Goal: Task Accomplishment & Management: Use online tool/utility

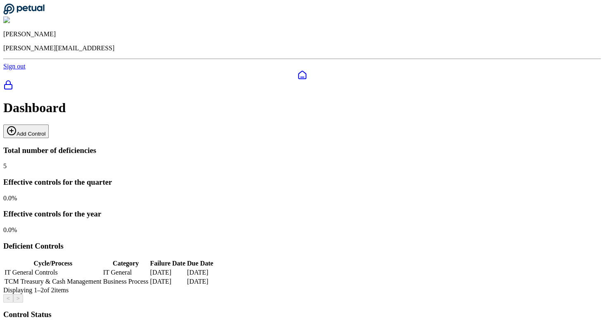
click at [7, 80] on div at bounding box center [301, 86] width 597 height 12
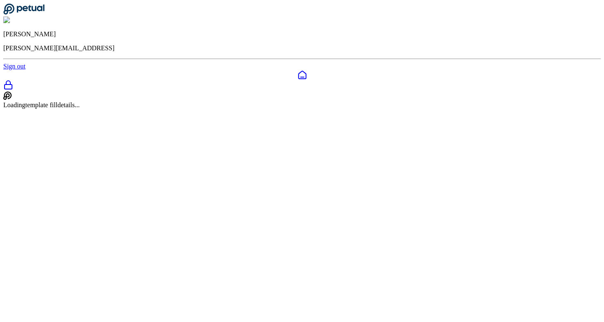
click at [297, 70] on icon at bounding box center [302, 75] width 10 height 10
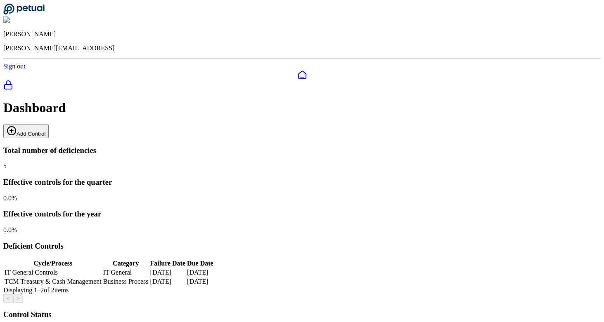
click at [11, 80] on icon at bounding box center [8, 85] width 10 height 10
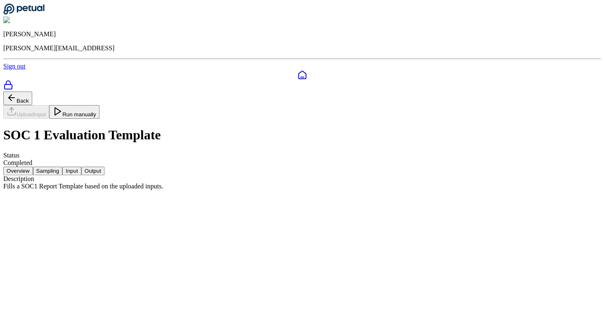
click at [63, 167] on button "Sampling" at bounding box center [48, 171] width 30 height 9
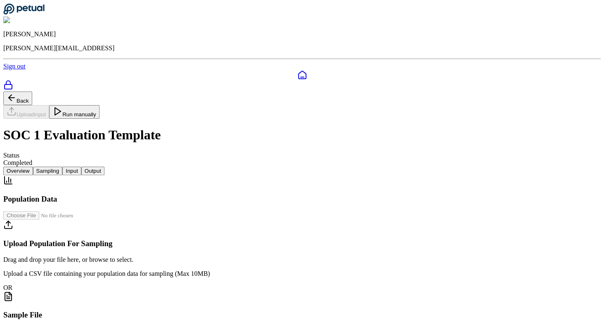
click at [81, 167] on button "Input" at bounding box center [71, 171] width 19 height 9
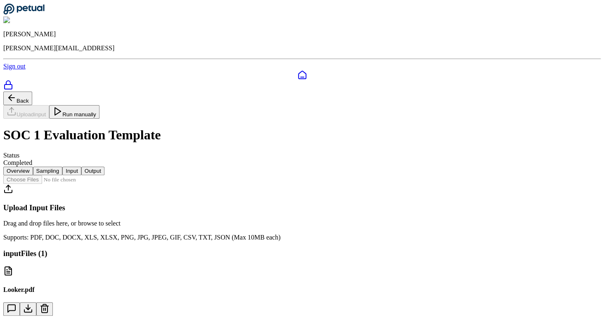
scroll to position [27, 0]
click at [104, 167] on button "Output" at bounding box center [92, 171] width 23 height 9
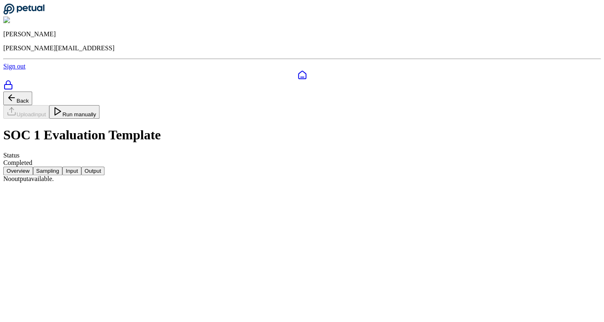
click at [81, 167] on button "Input" at bounding box center [71, 171] width 19 height 9
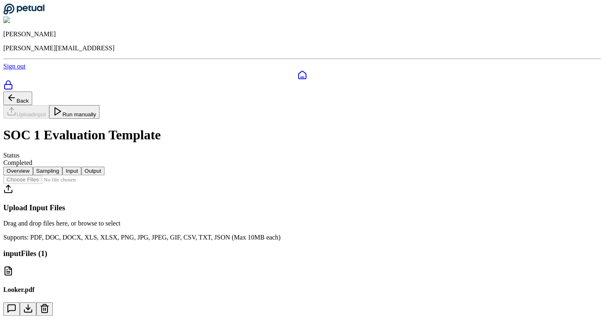
click at [236, 167] on nav "Overview Sampling Input Output" at bounding box center [301, 171] width 597 height 9
click at [104, 167] on button "Output" at bounding box center [92, 171] width 23 height 9
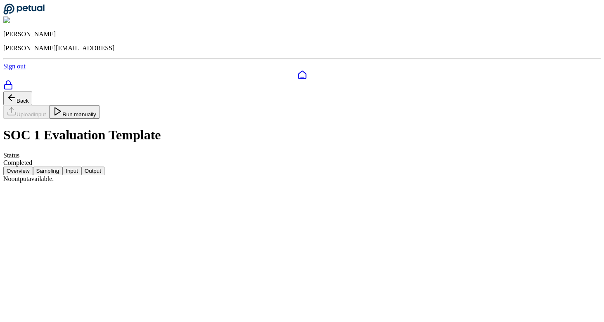
click at [99, 105] on button "Run manually" at bounding box center [74, 112] width 50 height 14
click at [63, 167] on button "Sampling" at bounding box center [48, 171] width 30 height 9
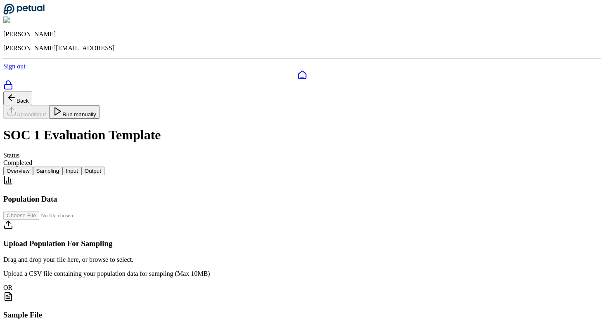
click at [81, 167] on button "Input" at bounding box center [71, 171] width 19 height 9
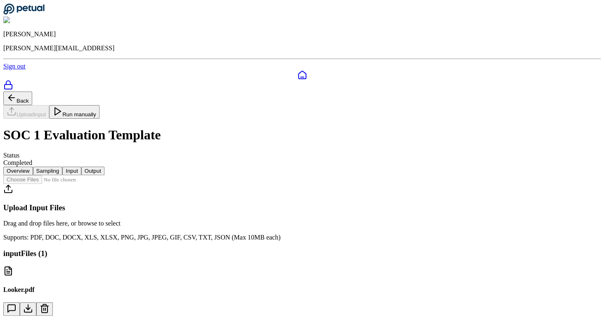
click at [102, 167] on nav "Overview Sampling Input Output" at bounding box center [301, 171] width 597 height 9
click at [47, 306] on icon at bounding box center [45, 309] width 6 height 7
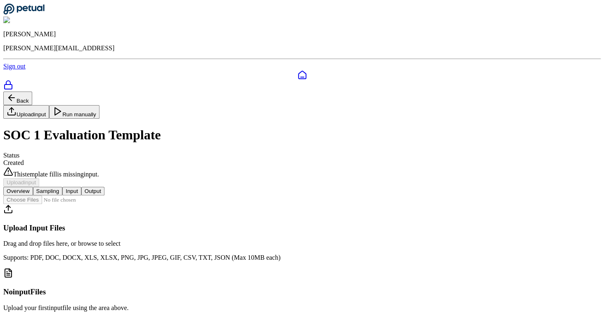
scroll to position [95, 0]
click at [13, 268] on icon at bounding box center [8, 273] width 10 height 10
click at [97, 196] on input "file" at bounding box center [50, 200] width 94 height 9
type input "**********"
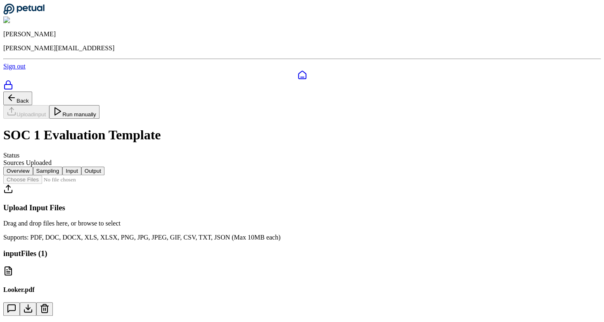
click at [99, 105] on button "Run manually" at bounding box center [74, 112] width 50 height 14
click at [104, 167] on button "Output" at bounding box center [92, 171] width 23 height 9
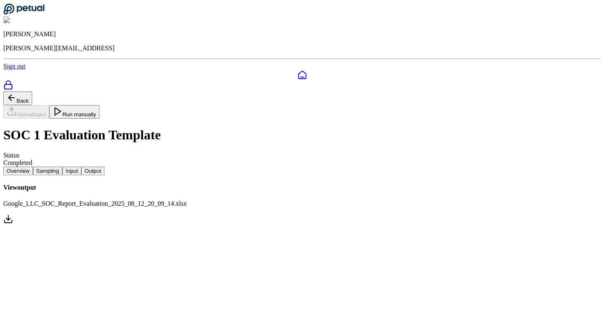
click at [33, 167] on button "Overview" at bounding box center [18, 171] width 30 height 9
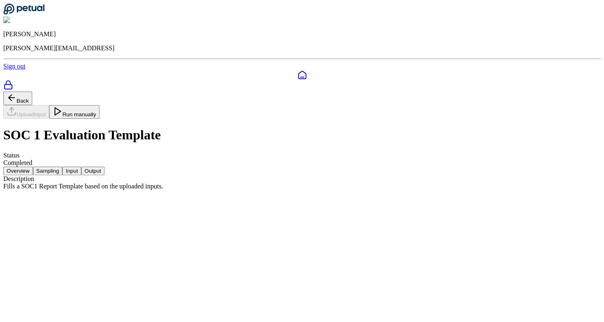
click at [297, 70] on icon at bounding box center [302, 75] width 10 height 10
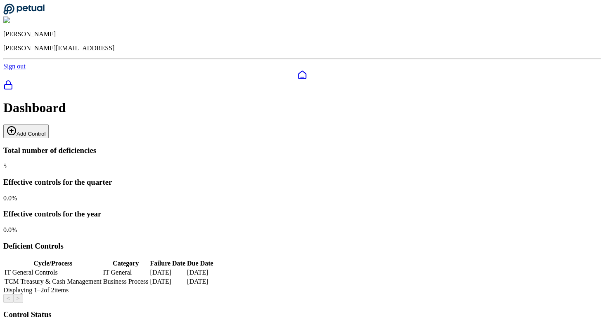
click at [43, 17] on img at bounding box center [23, 20] width 40 height 7
click at [307, 100] on div "Dashboard Add Control" at bounding box center [301, 119] width 597 height 38
